Goal: Find specific page/section: Find specific page/section

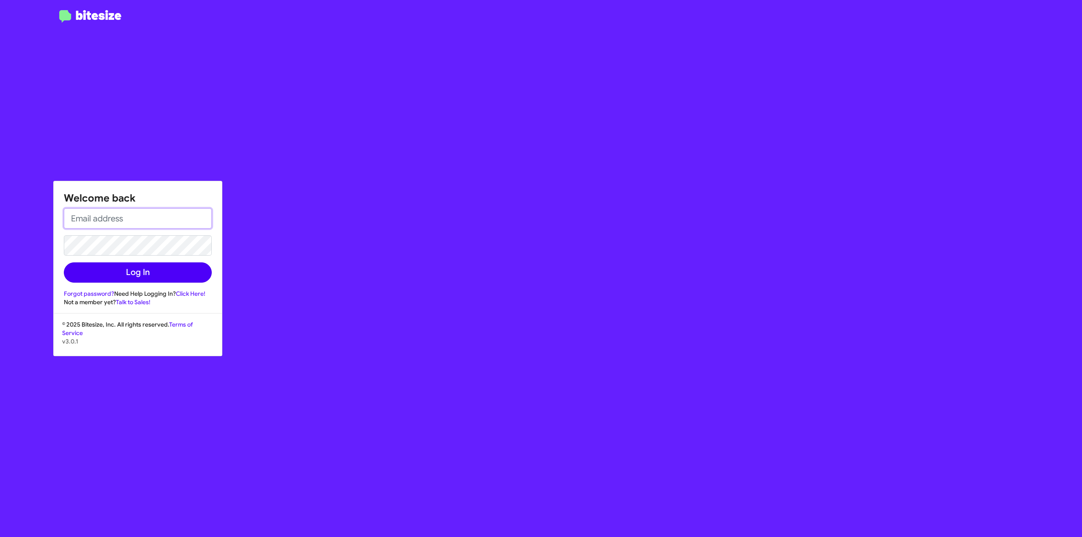
type input "[EMAIL_ADDRESS][DOMAIN_NAME]"
click at [172, 276] on button "Log In" at bounding box center [138, 273] width 148 height 20
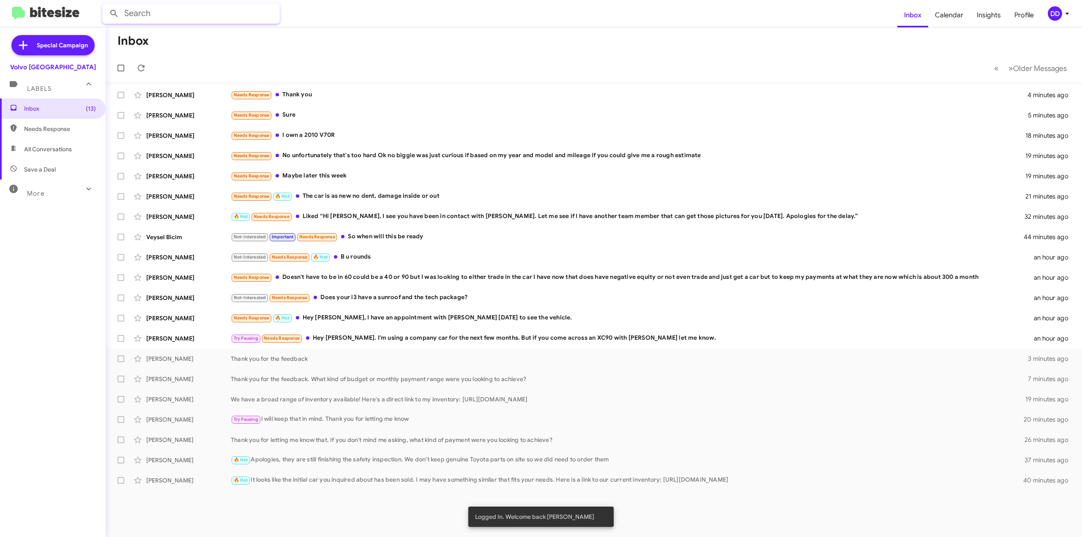
click at [236, 13] on input "text" at bounding box center [191, 13] width 178 height 20
type input "[PERSON_NAME]"
click at [106, 5] on button at bounding box center [114, 13] width 17 height 17
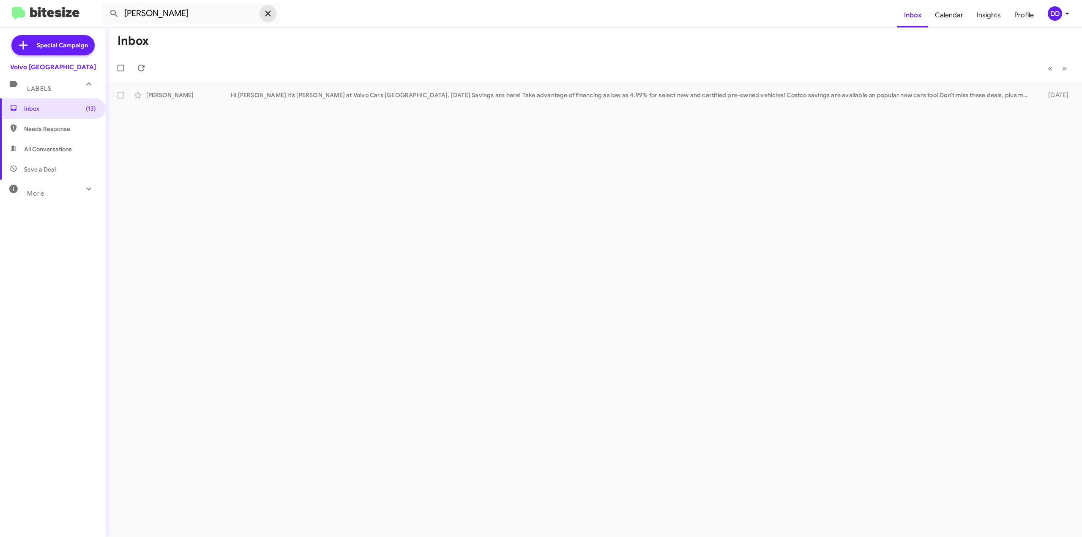
click at [267, 13] on icon at bounding box center [267, 13] width 5 height 5
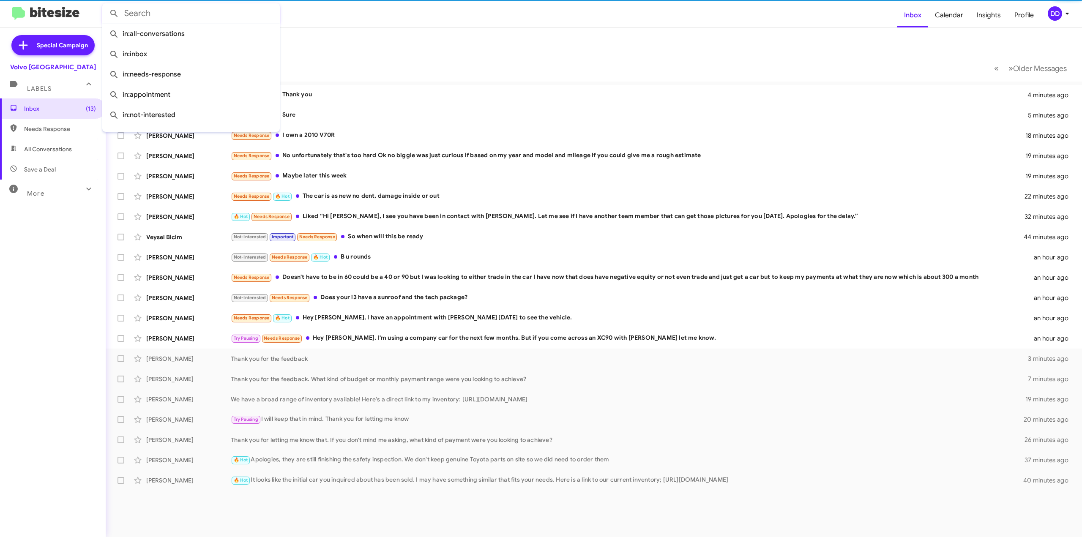
click at [225, 11] on input "text" at bounding box center [191, 13] width 178 height 20
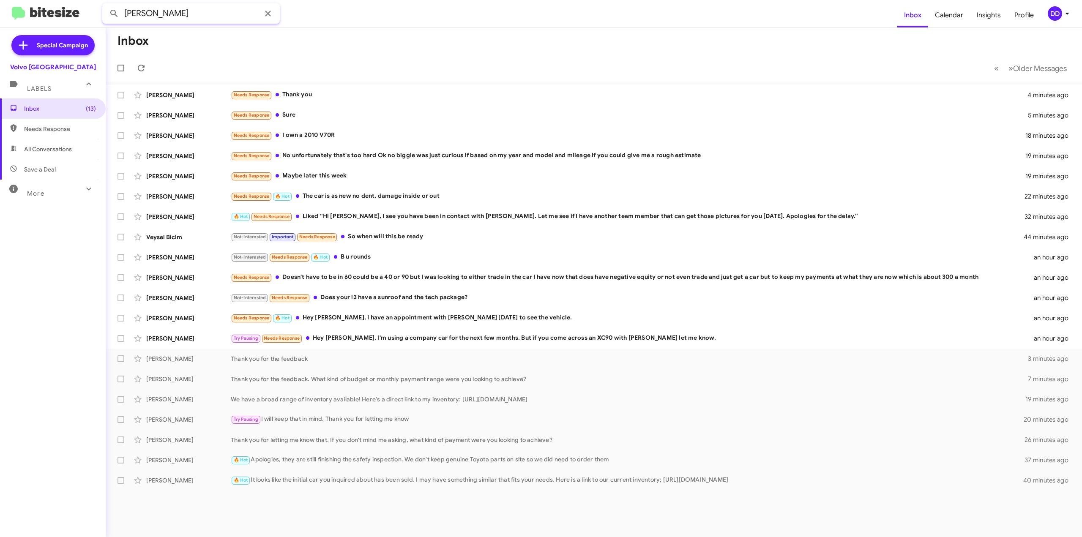
type input "[PERSON_NAME]"
click at [106, 5] on button at bounding box center [114, 13] width 17 height 17
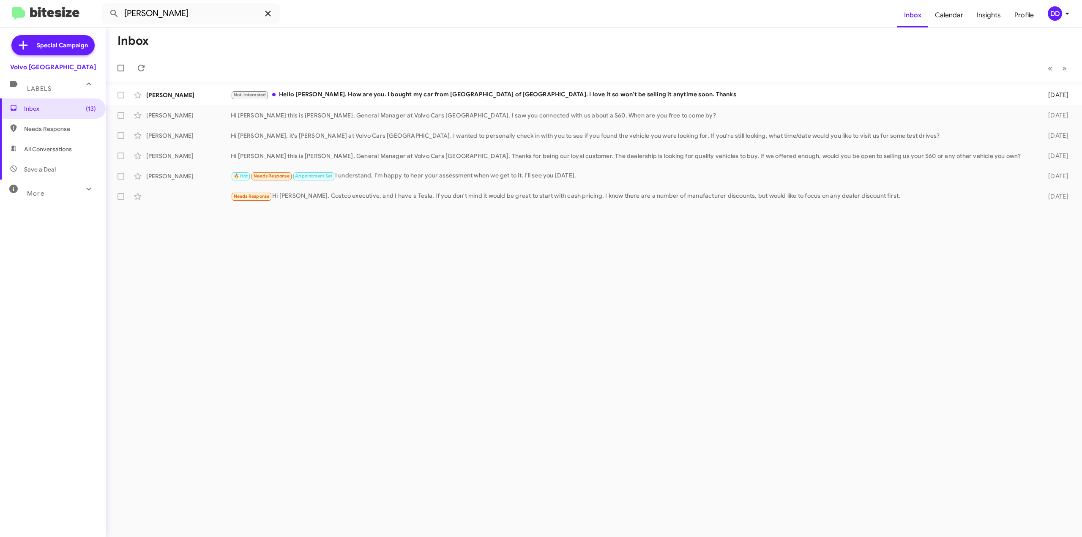
click at [266, 14] on icon at bounding box center [268, 13] width 10 height 10
